Goal: Find specific fact: Find specific fact

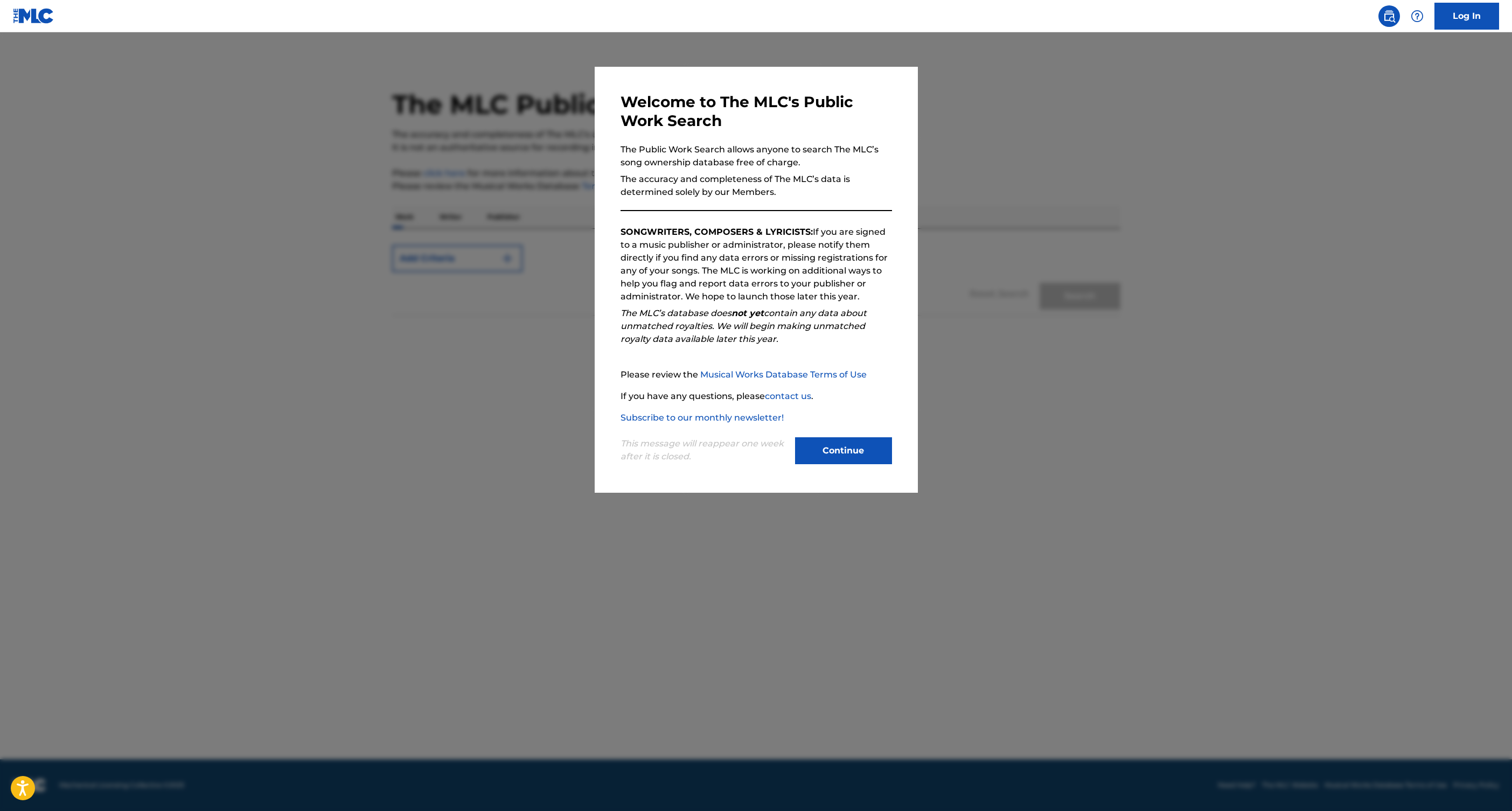
click at [868, 458] on button "Continue" at bounding box center [843, 451] width 97 height 27
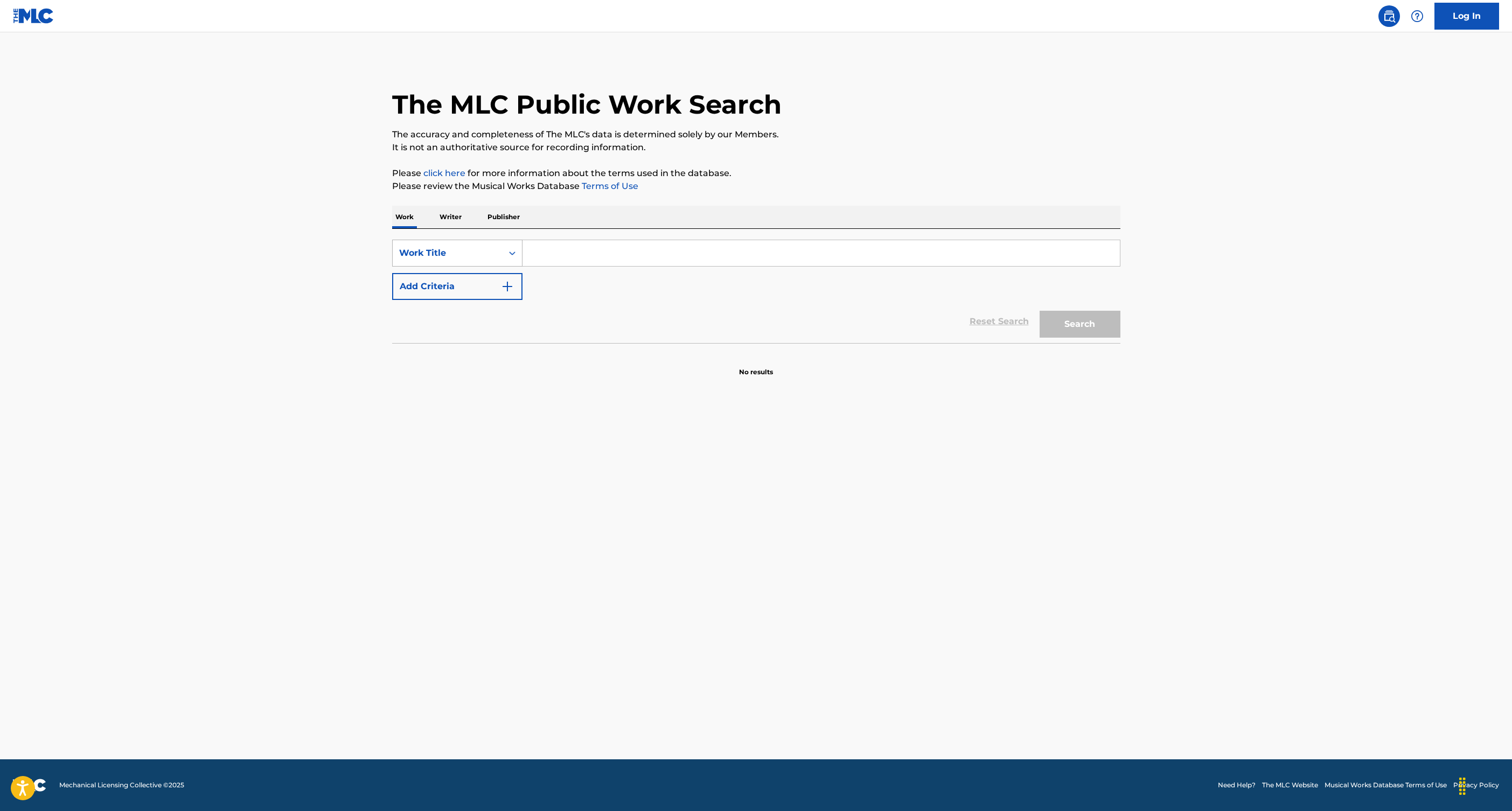
click at [445, 257] on div "Work Title" at bounding box center [447, 253] width 97 height 13
click at [443, 285] on div "MLC Song Code" at bounding box center [457, 280] width 129 height 27
click at [563, 262] on input "Search Form" at bounding box center [821, 253] width 598 height 26
paste input "YD3C5U"
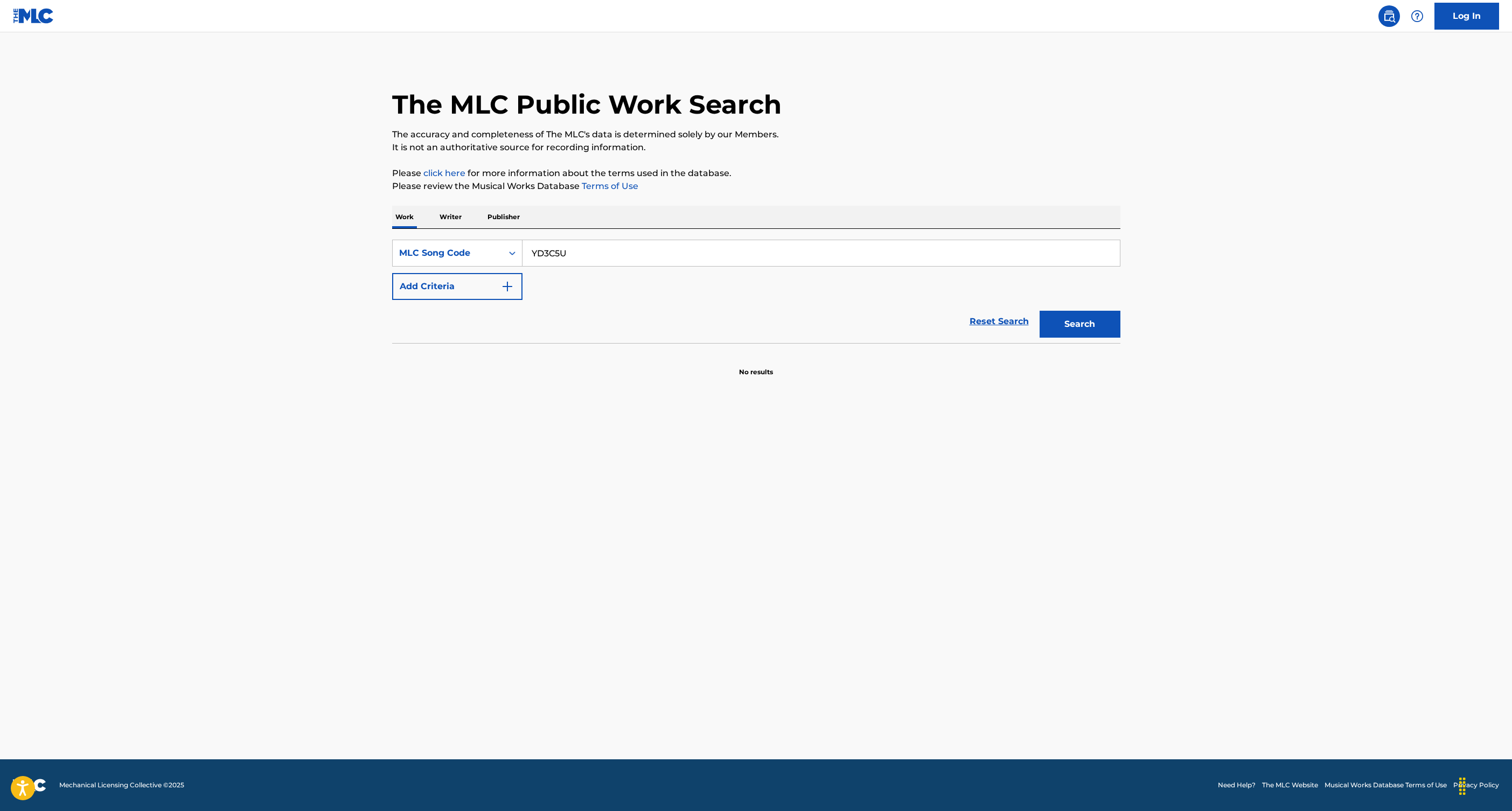
type input "YD3C5U"
click at [1065, 312] on button "Search" at bounding box center [1080, 325] width 81 height 27
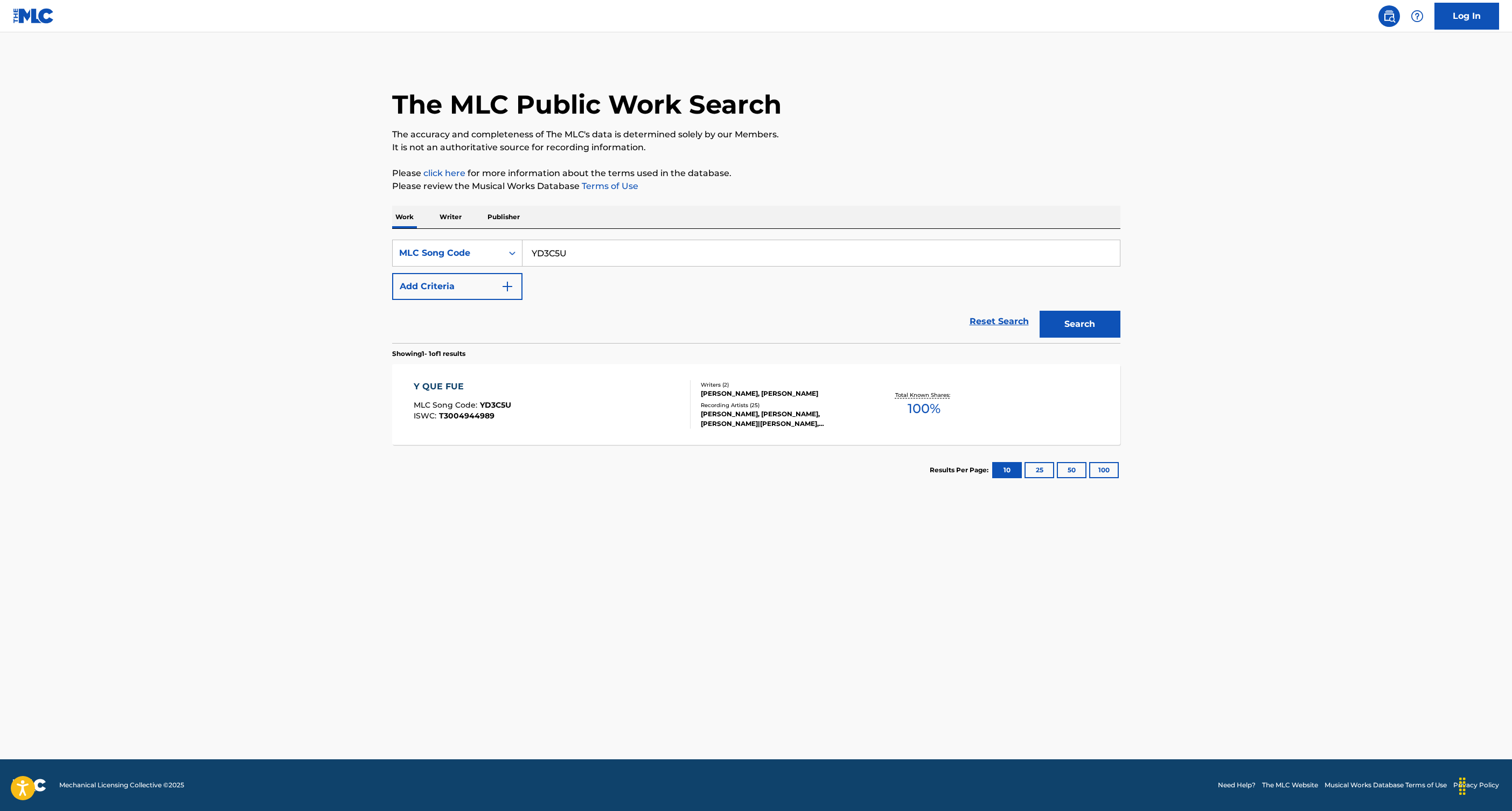
click at [595, 400] on div "Y QUE FUE MLC Song Code : YD3C5U ISWC : T3004944989" at bounding box center [552, 404] width 277 height 49
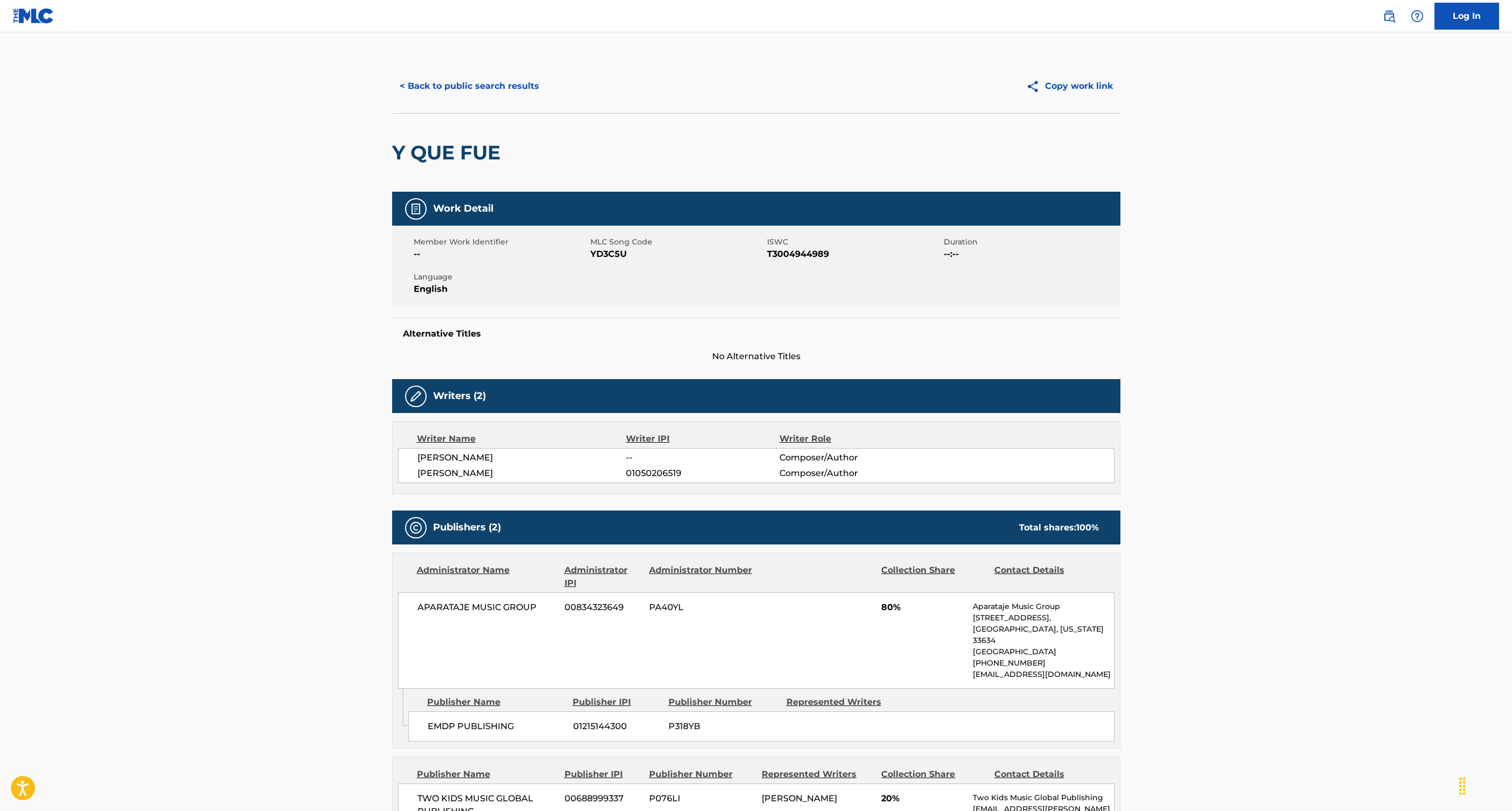
click at [515, 86] on button "< Back to public search results" at bounding box center [469, 86] width 154 height 27
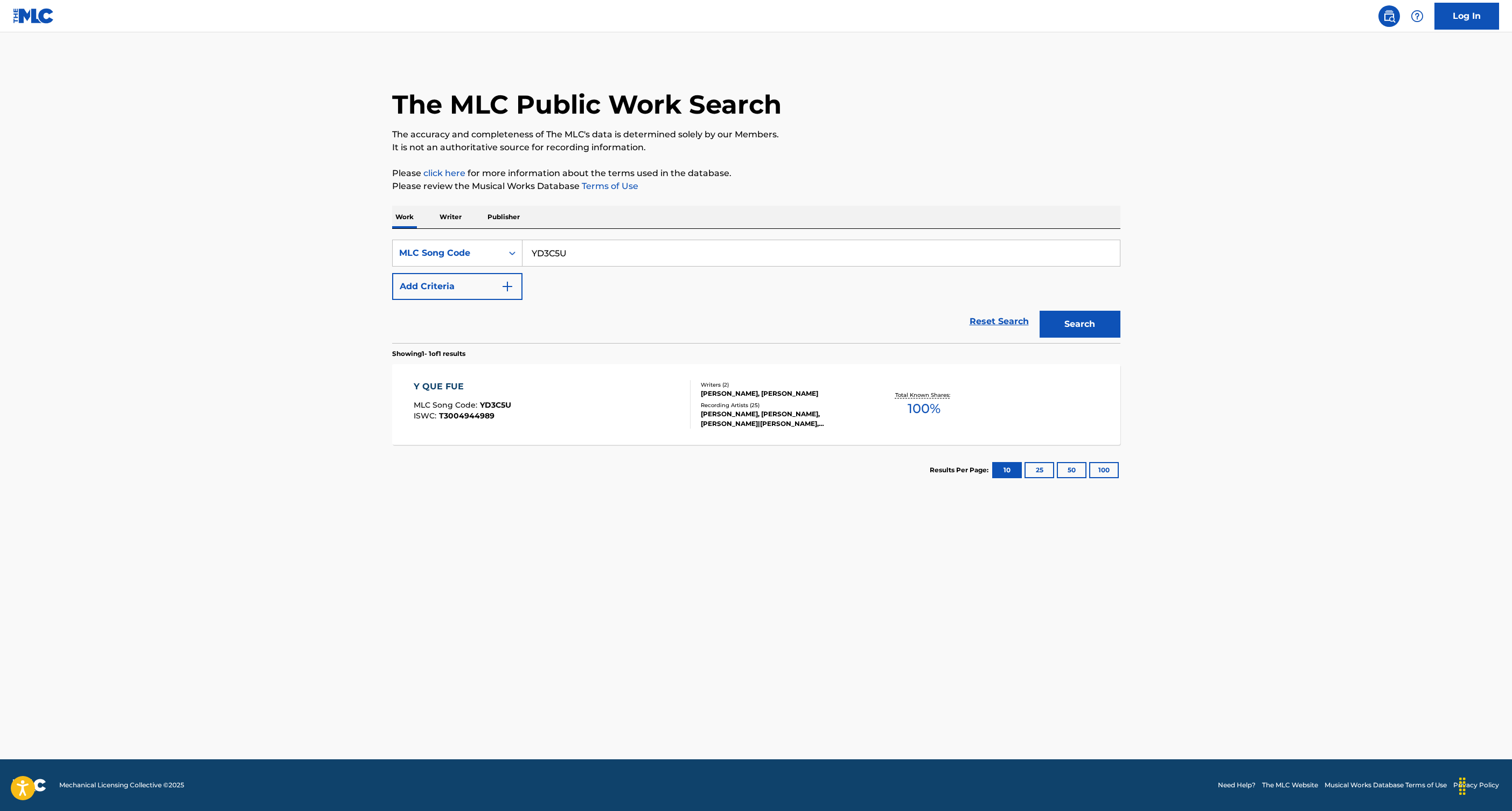
click at [540, 254] on input "YD3C5U" at bounding box center [821, 253] width 598 height 26
paste input "8HW3"
type input "YD8HW3"
click at [1040, 311] on button "Search" at bounding box center [1080, 325] width 81 height 27
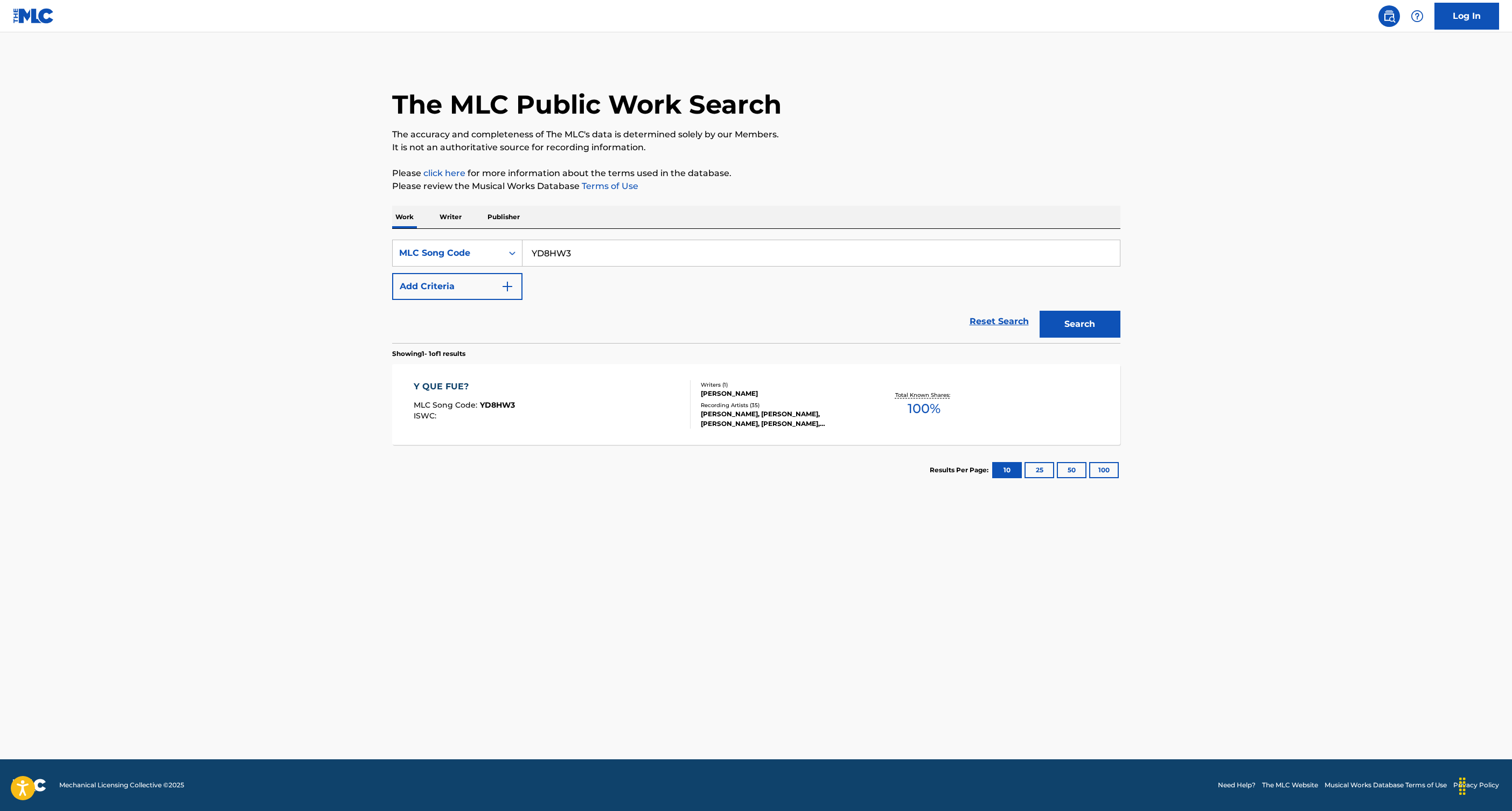
click at [651, 414] on div "Y QUE FUE? MLC Song Code : YD8HW3 ISWC :" at bounding box center [552, 404] width 277 height 49
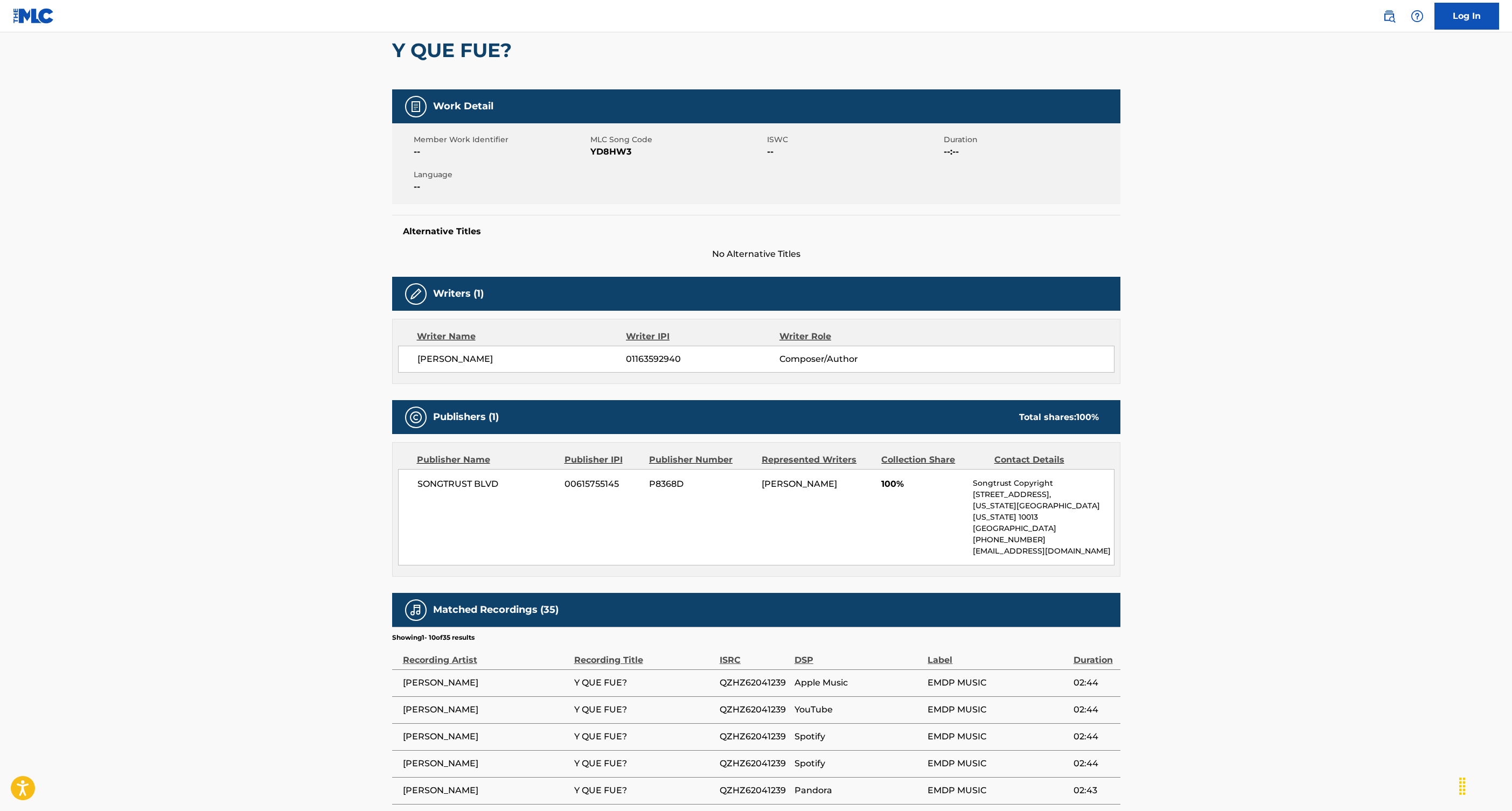
scroll to position [103, 0]
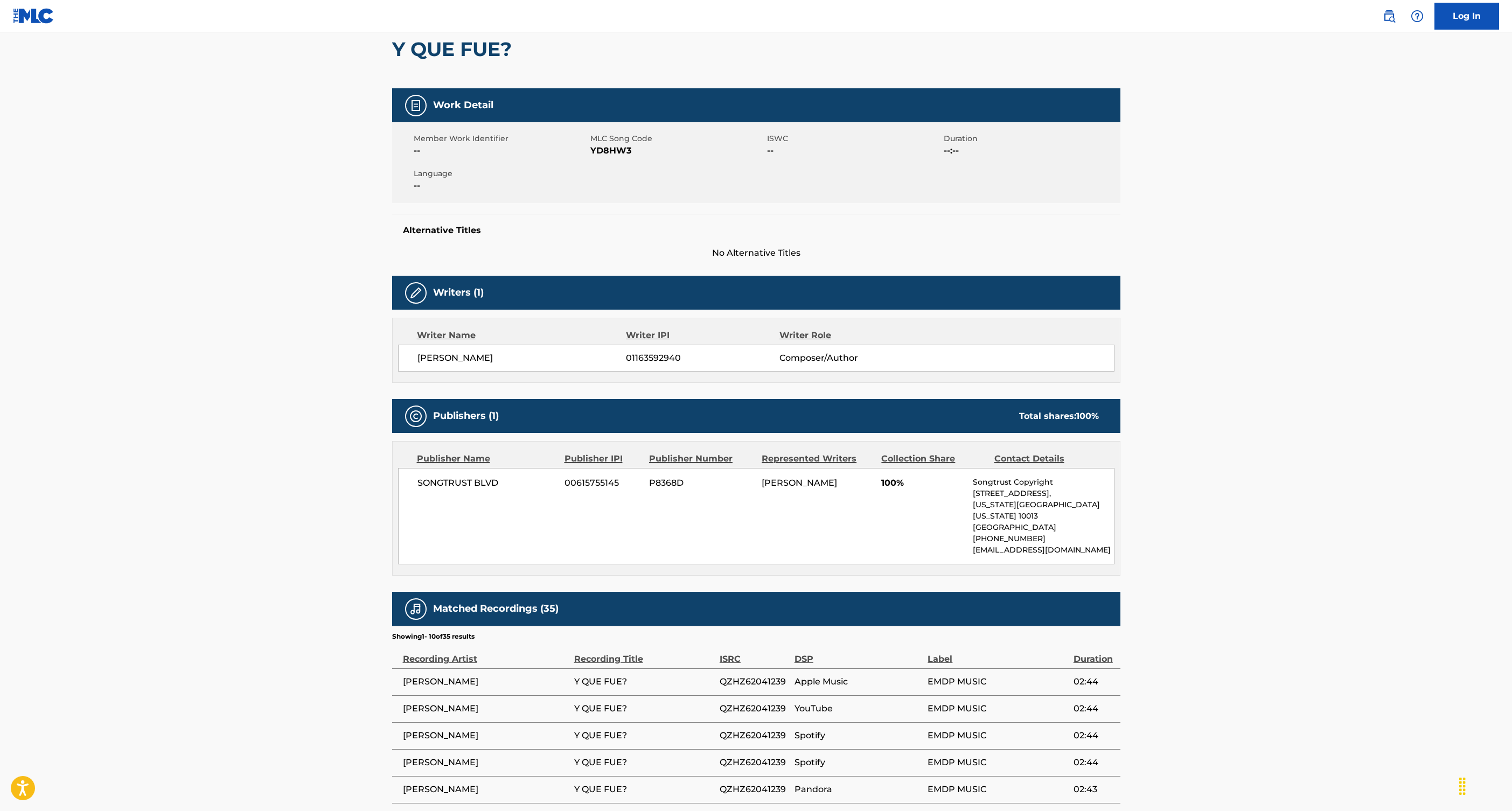
click at [474, 354] on span "[PERSON_NAME]" at bounding box center [522, 358] width 209 height 13
copy div "[PERSON_NAME]"
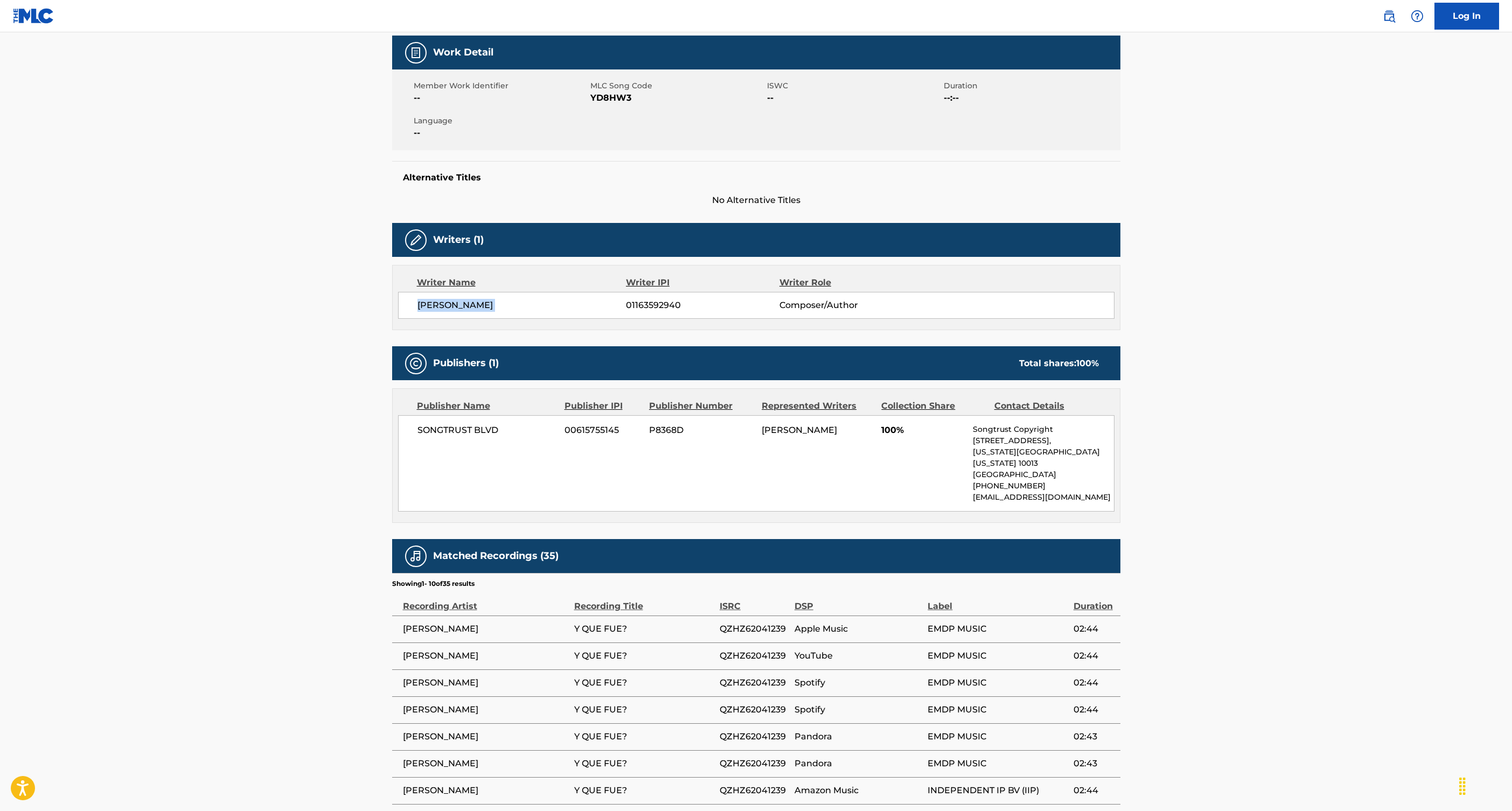
scroll to position [146, 0]
